Goal: Find specific page/section: Find specific page/section

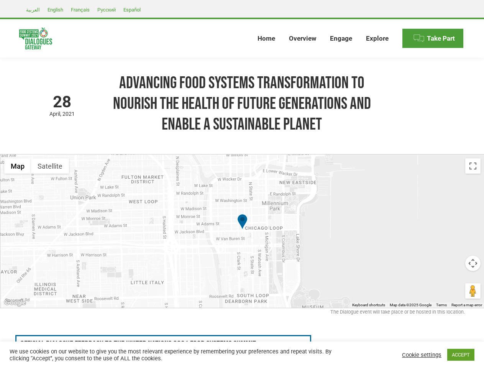
click at [242, 184] on div at bounding box center [242, 230] width 484 height 153
click at [242, 231] on div at bounding box center [242, 230] width 484 height 153
click at [242, 222] on img at bounding box center [242, 222] width 10 height 17
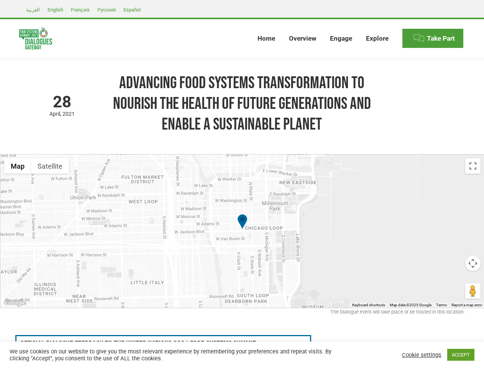
click at [18, 166] on button "Map" at bounding box center [17, 165] width 27 height 15
click at [50, 166] on button "Satellite" at bounding box center [50, 165] width 38 height 15
click at [50, 166] on button "Satellite" at bounding box center [50, 165] width 39 height 15
click at [473, 166] on button "Toggle fullscreen view" at bounding box center [472, 165] width 15 height 15
